Goal: Information Seeking & Learning: Learn about a topic

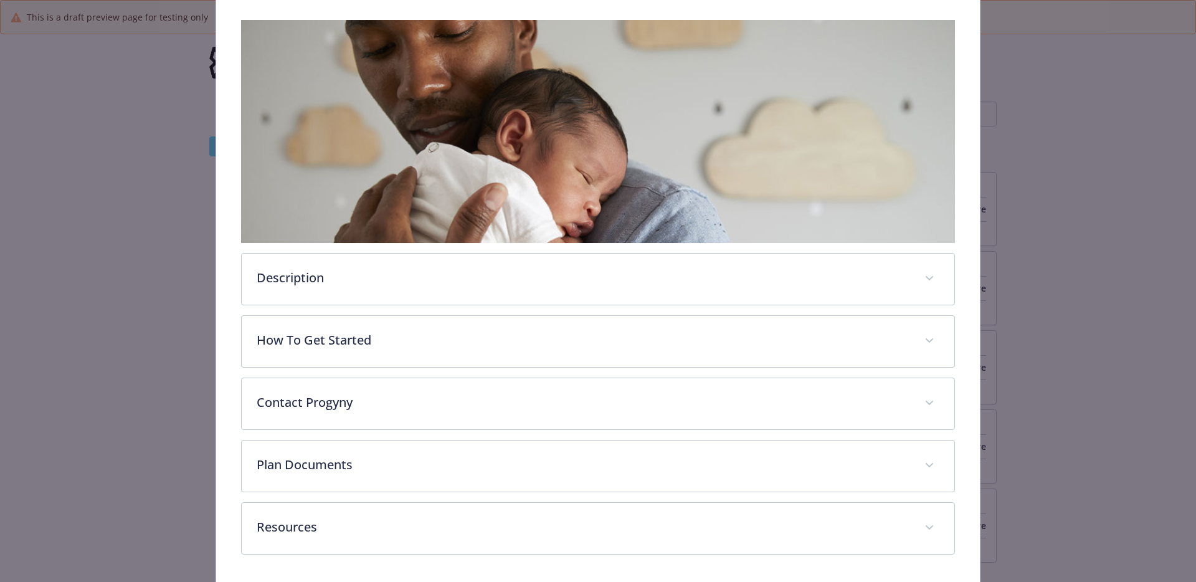
scroll to position [233, 0]
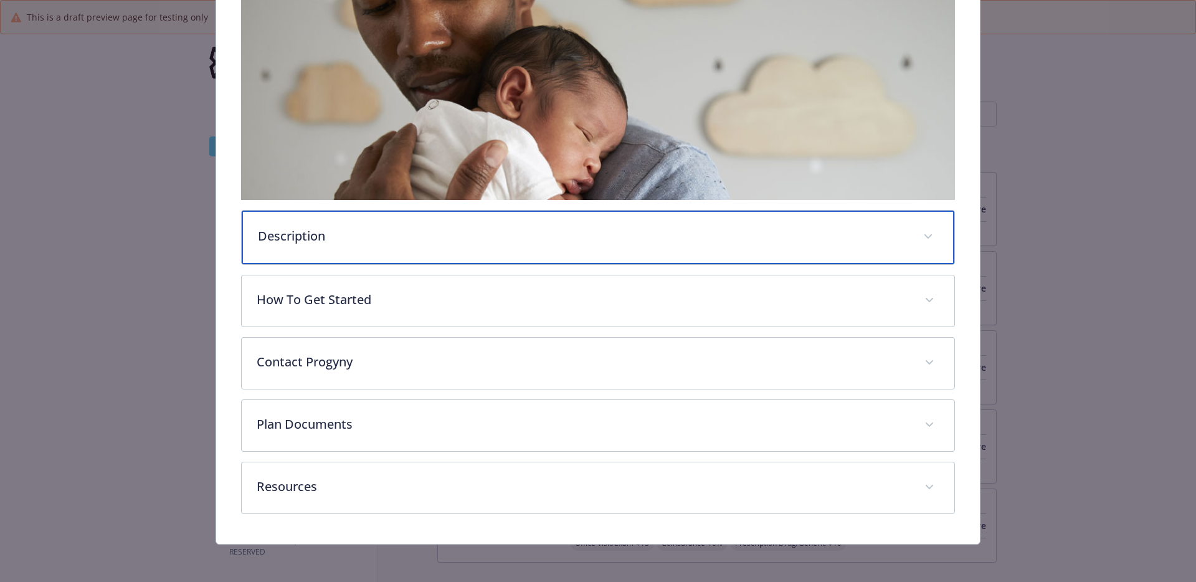
click at [404, 232] on p "Description" at bounding box center [583, 236] width 651 height 19
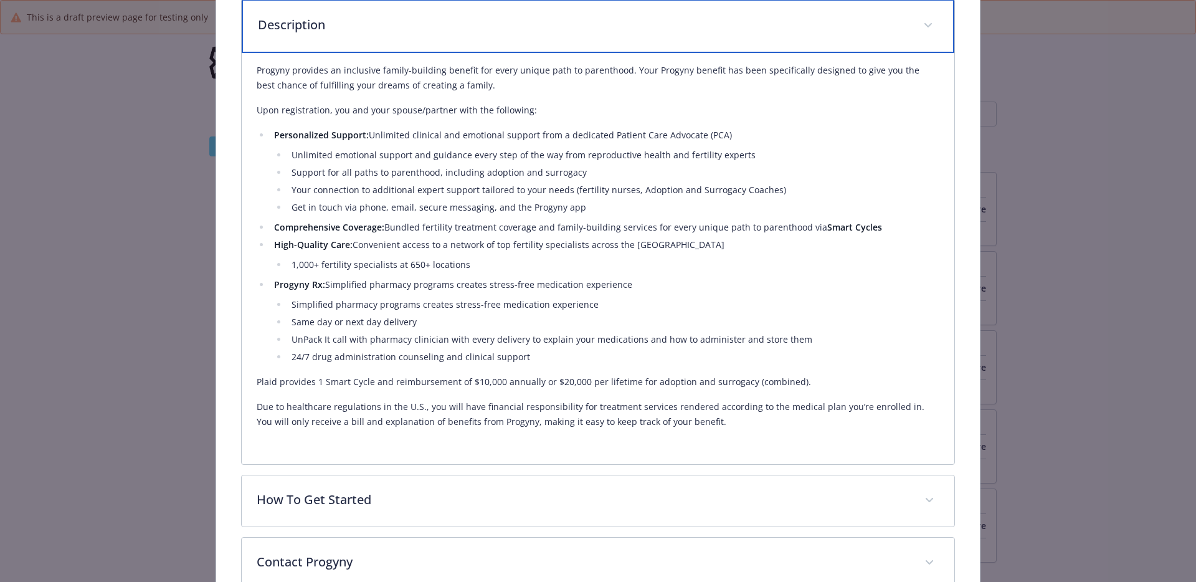
scroll to position [445, 0]
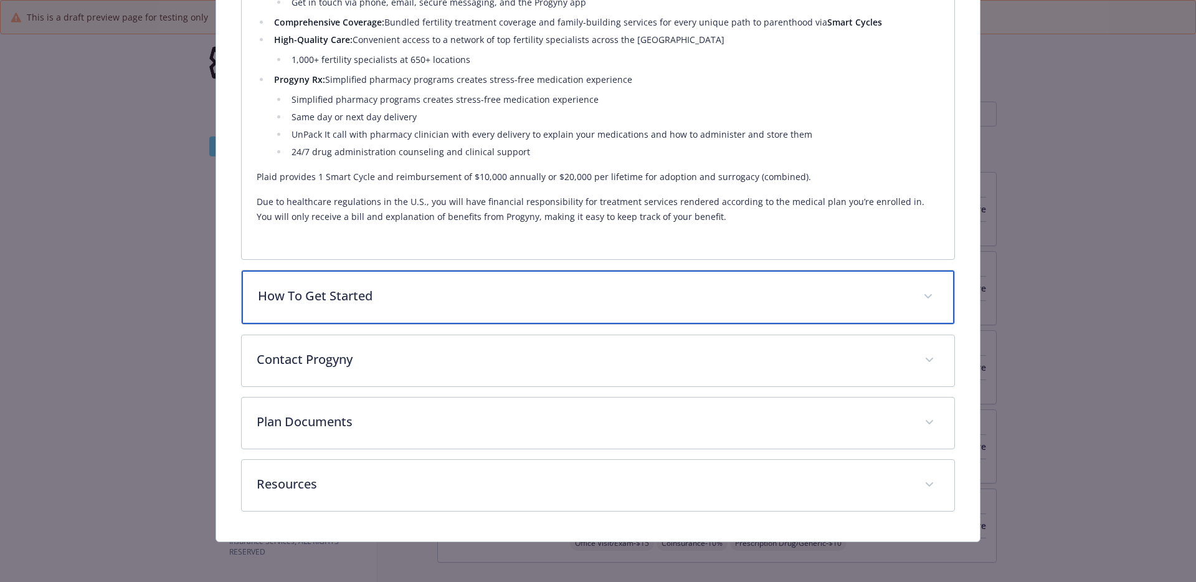
click at [389, 309] on div "How To Get Started" at bounding box center [598, 297] width 713 height 54
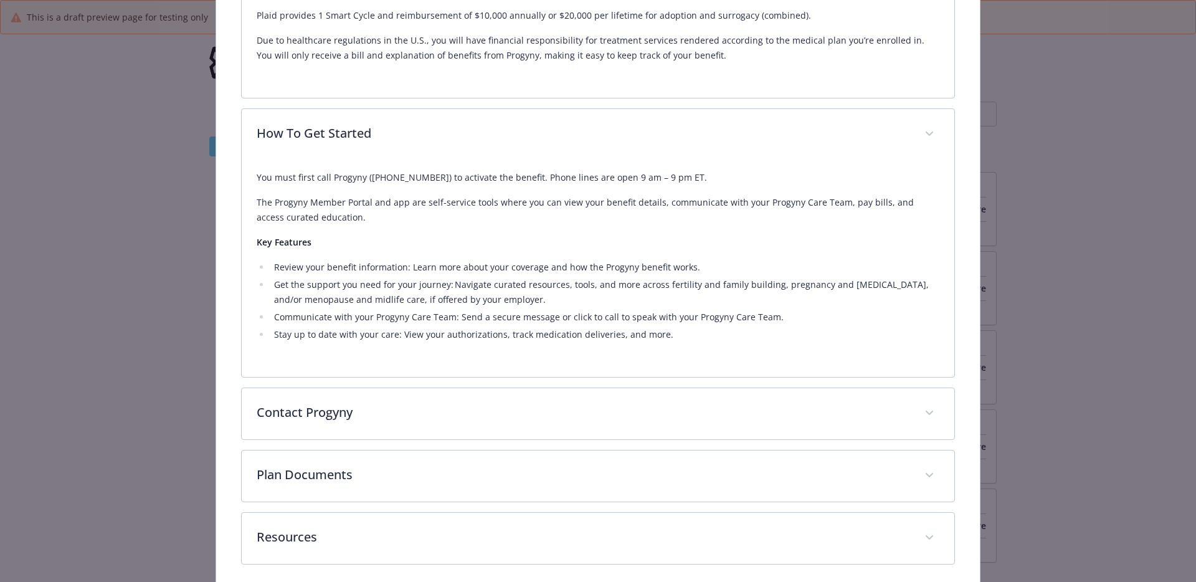
scroll to position [834, 0]
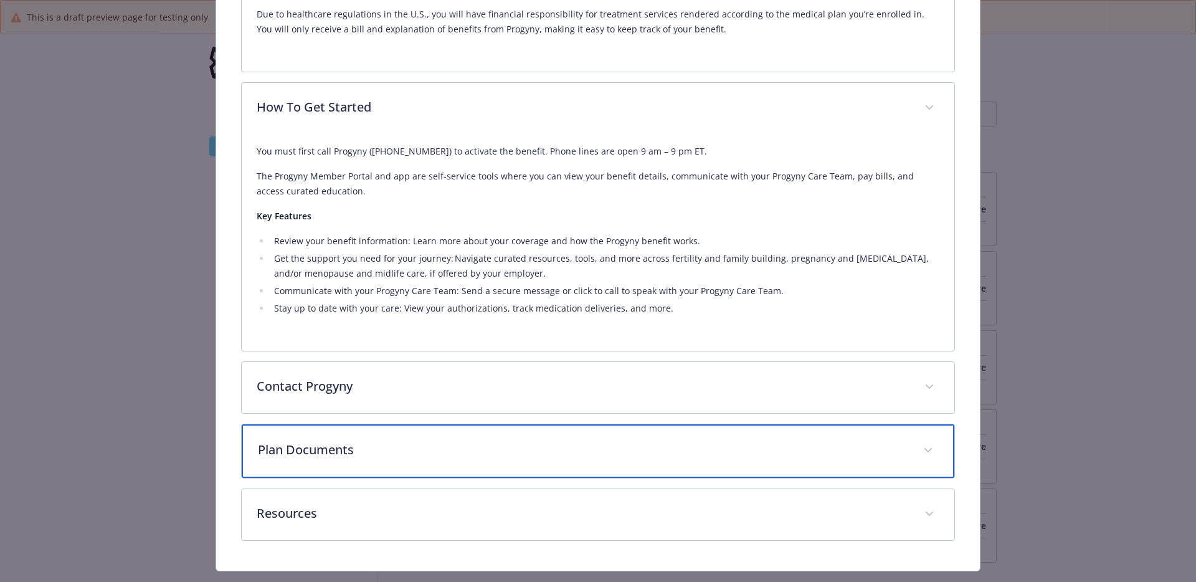
click at [485, 452] on p "Plan Documents" at bounding box center [583, 450] width 651 height 19
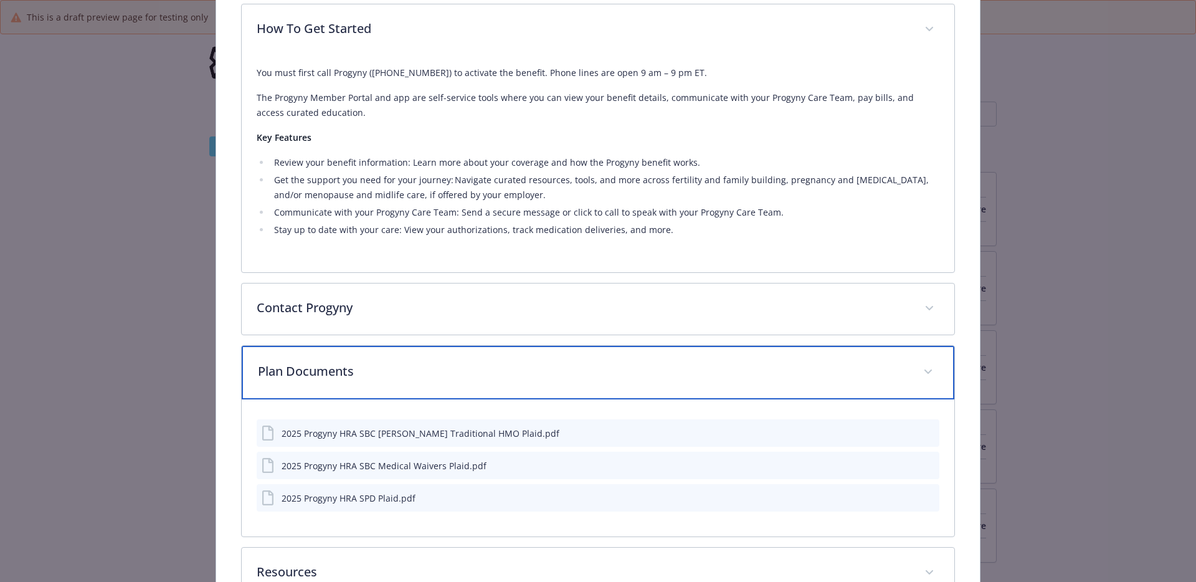
scroll to position [942, 0]
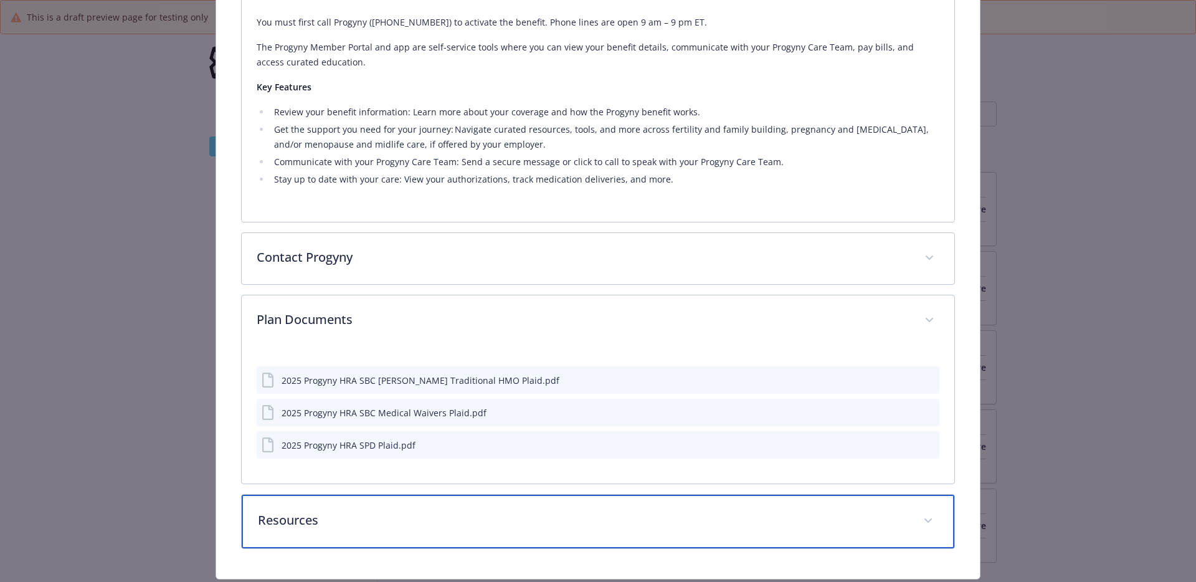
click at [382, 522] on p "Resources" at bounding box center [583, 520] width 651 height 19
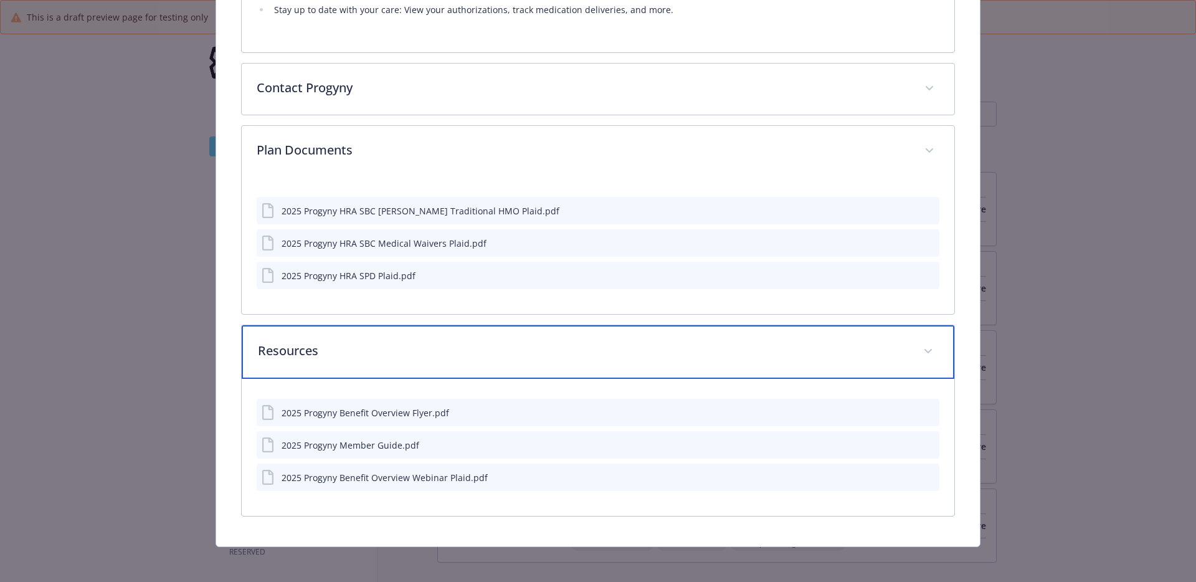
scroll to position [1138, 0]
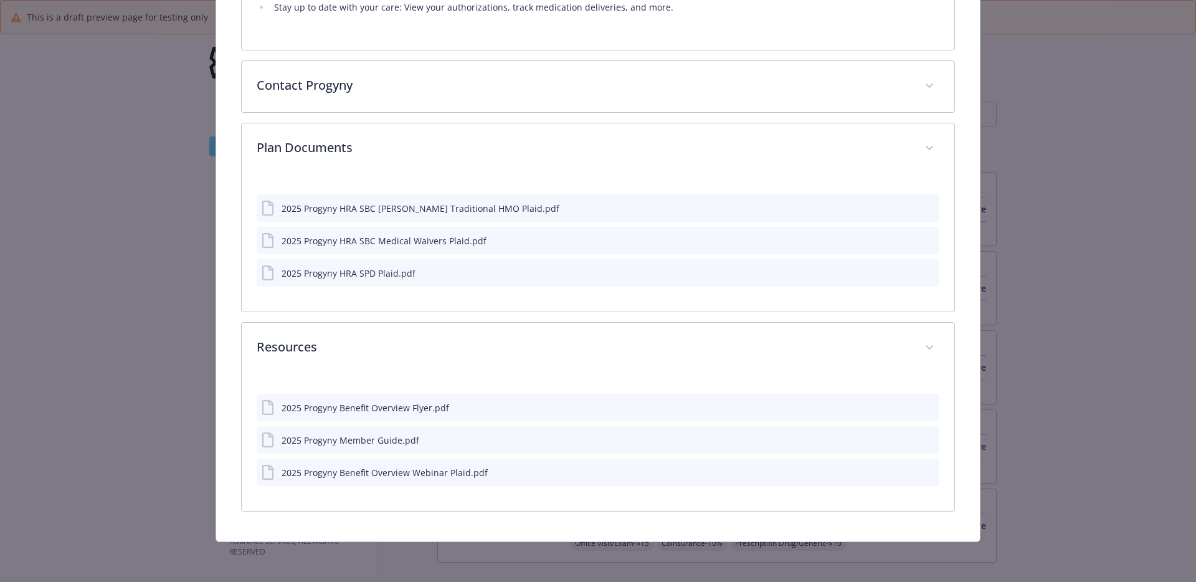
click at [930, 470] on icon "preview file" at bounding box center [927, 471] width 11 height 9
